Goal: Task Accomplishment & Management: Use online tool/utility

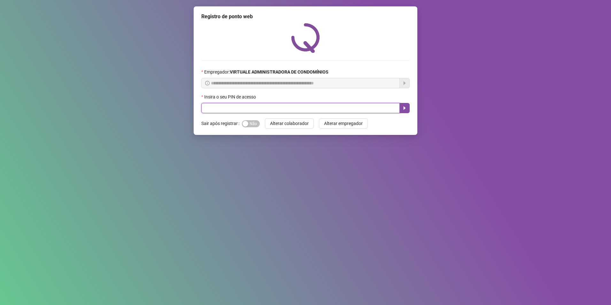
click at [252, 107] on input "text" at bounding box center [300, 108] width 198 height 10
type input "*****"
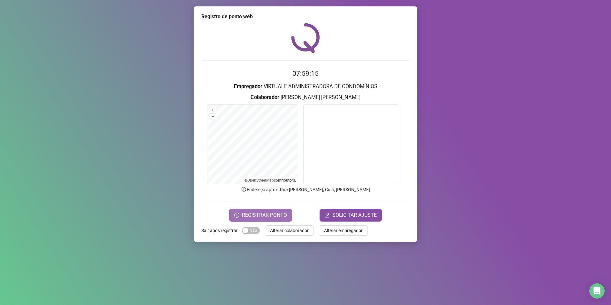
click at [254, 214] on span "REGISTRAR PONTO" at bounding box center [264, 215] width 45 height 8
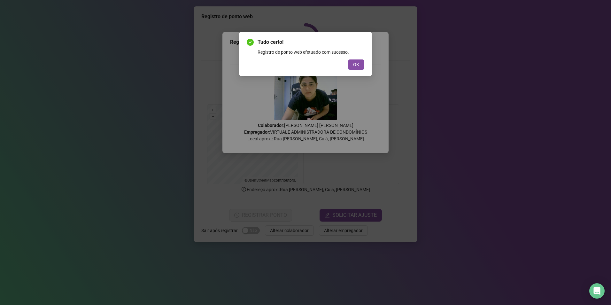
drag, startPoint x: 356, startPoint y: 64, endPoint x: 354, endPoint y: 58, distance: 6.7
click at [356, 65] on span "OK" at bounding box center [356, 64] width 6 height 7
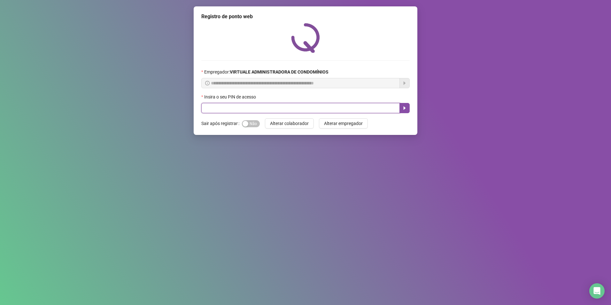
drag, startPoint x: 230, startPoint y: 109, endPoint x: 230, endPoint y: 104, distance: 4.5
click at [230, 109] on input "text" at bounding box center [300, 108] width 198 height 10
type input "*****"
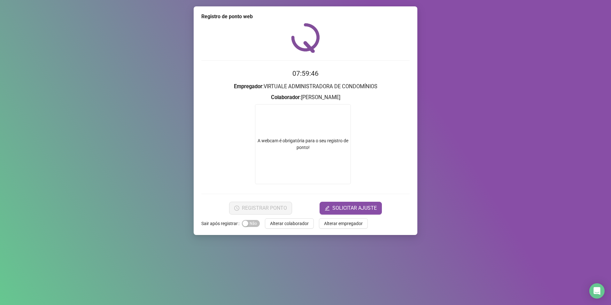
drag, startPoint x: 145, startPoint y: 254, endPoint x: 148, endPoint y: 257, distance: 4.5
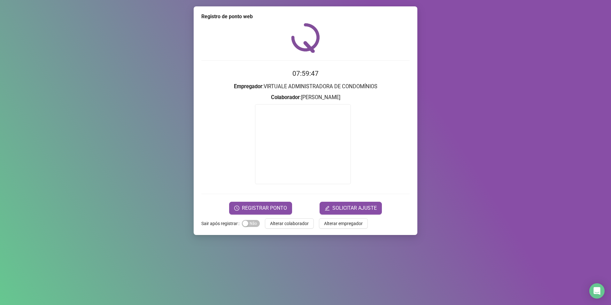
drag, startPoint x: 148, startPoint y: 257, endPoint x: 136, endPoint y: 89, distance: 168.3
click at [136, 89] on div "Registro de ponto web 07:59:47 Empregador : VIRTUALE ADMINISTRADORA DE CONDOMÍN…" at bounding box center [305, 152] width 611 height 305
click at [263, 203] on button "REGISTRAR PONTO" at bounding box center [260, 208] width 63 height 13
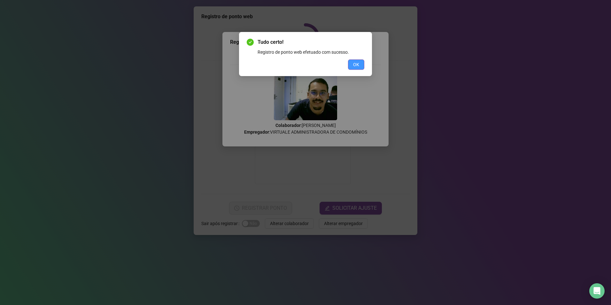
click at [361, 69] on button "OK" at bounding box center [356, 64] width 16 height 10
